Goal: Transaction & Acquisition: Purchase product/service

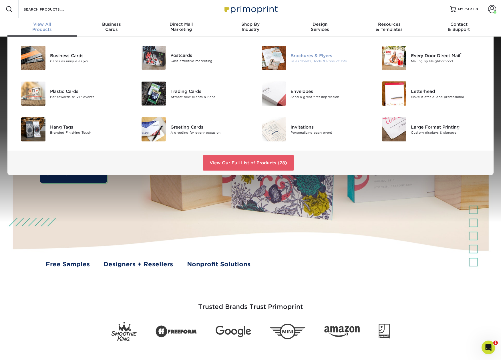
click at [308, 56] on div "Brochures & Flyers" at bounding box center [328, 55] width 76 height 6
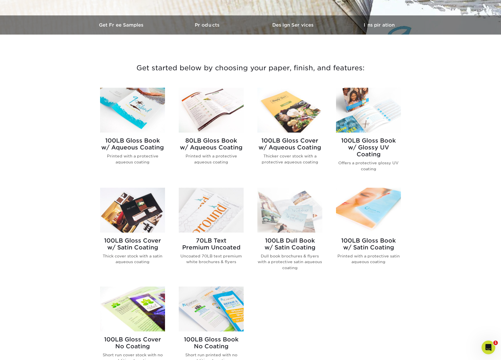
scroll to position [165, 0]
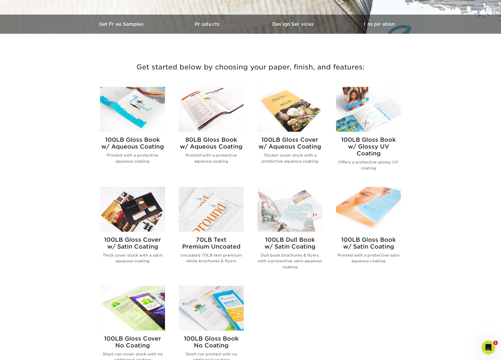
click at [371, 141] on h2 "100LB Gloss Book w/ Glossy UV Coating" at bounding box center [368, 146] width 65 height 21
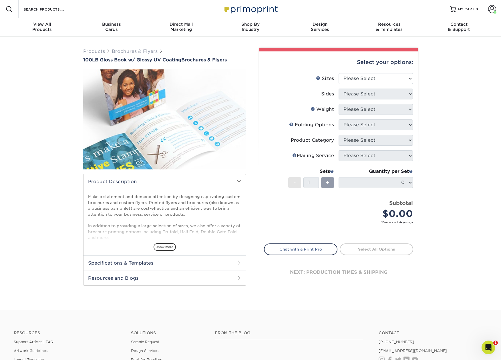
click at [150, 261] on h2 "Specifications & Templates" at bounding box center [164, 262] width 162 height 15
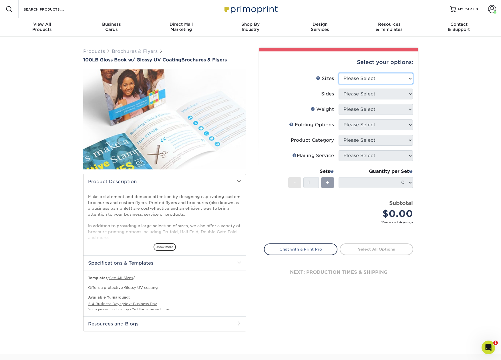
select select "6.50x9.00"
select select "13abbda7-1d64-4f25-8bb2-c179b224825d"
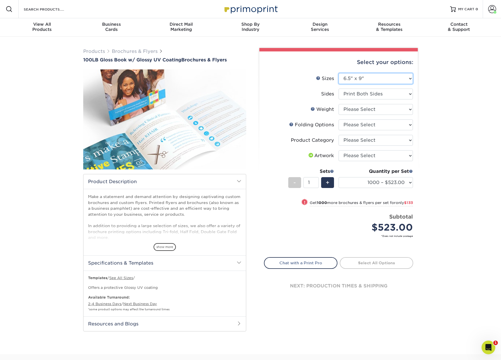
select select "9.00x12.00"
select select "-1"
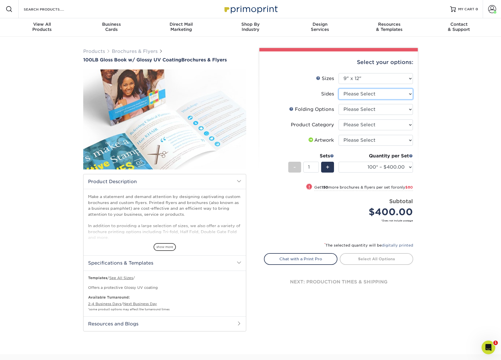
select select "13abbda7-1d64-4f25-8bb2-c179b224825d"
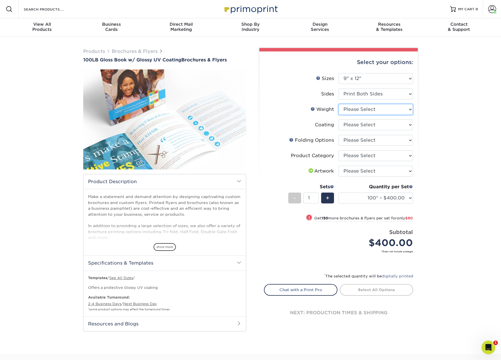
select select "100LB"
select select "ae367451-b2b8-45df-a344-0f05b6a12993"
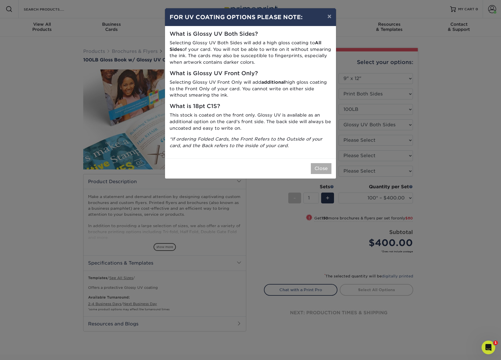
click at [319, 165] on button "Close" at bounding box center [321, 168] width 21 height 11
